Goal: Information Seeking & Learning: Find specific fact

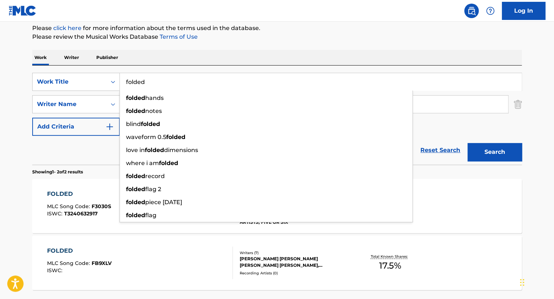
click at [183, 83] on input "folded" at bounding box center [321, 81] width 402 height 17
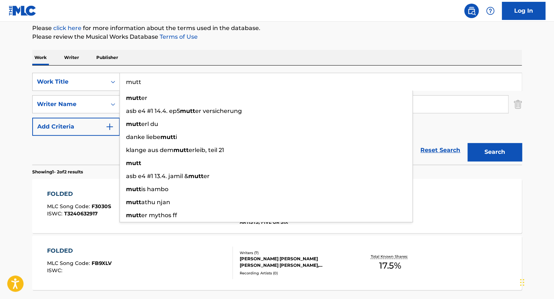
type input "mutt"
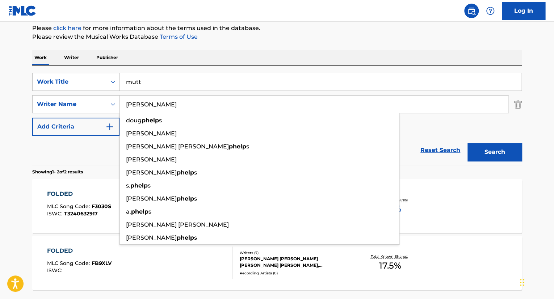
type input "[PERSON_NAME]"
click at [468, 143] on button "Search" at bounding box center [495, 152] width 54 height 18
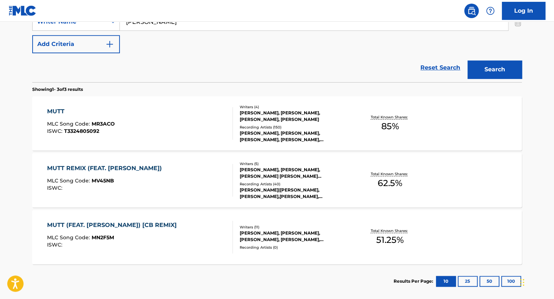
scroll to position [174, 0]
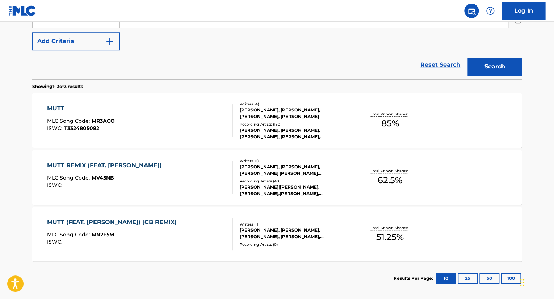
click at [158, 127] on div "MUTT MLC Song Code : MR3ACO ISWC : T3324805092" at bounding box center [140, 120] width 186 height 33
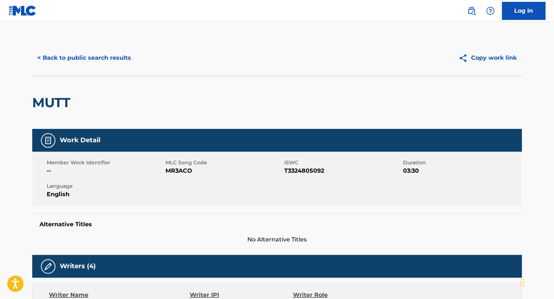
click at [110, 60] on button "< Back to public search results" at bounding box center [84, 58] width 104 height 18
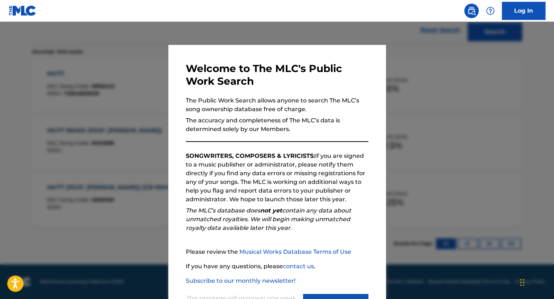
click at [60, 69] on div at bounding box center [277, 171] width 554 height 299
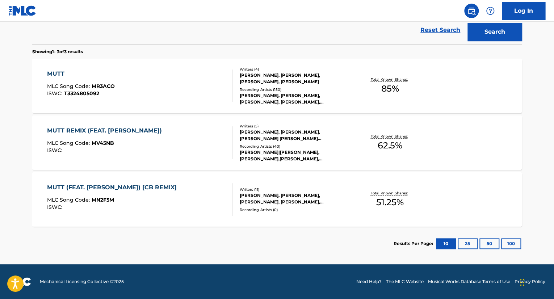
scroll to position [0, 0]
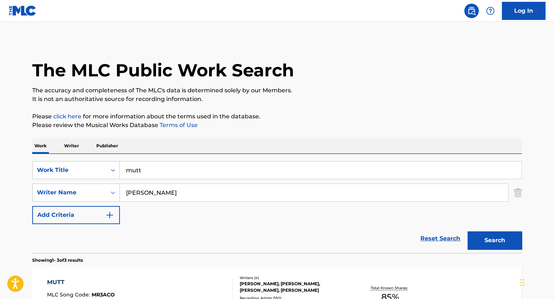
click at [188, 169] on input "mutt" at bounding box center [321, 170] width 402 height 17
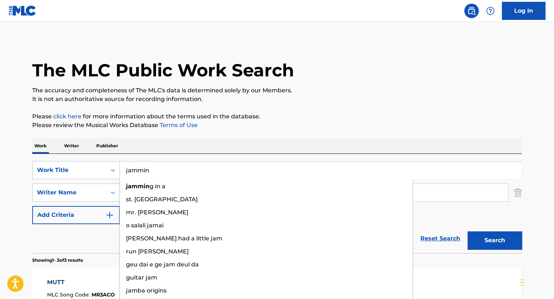
type input "jammin"
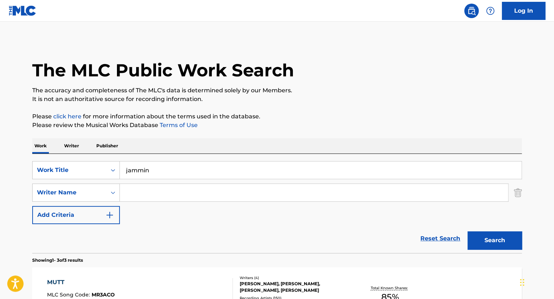
click at [468, 231] on button "Search" at bounding box center [495, 240] width 54 height 18
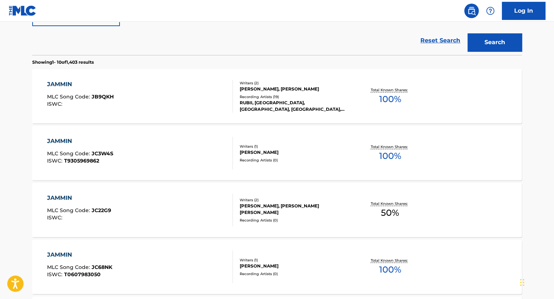
scroll to position [198, 0]
click at [191, 93] on div "JAMMIN MLC Song Code : JB9QKH ISWC :" at bounding box center [140, 96] width 186 height 33
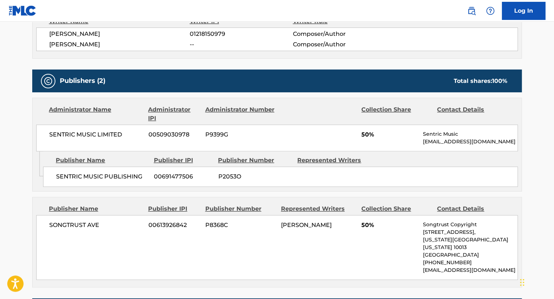
scroll to position [270, 0]
